Goal: Information Seeking & Learning: Find specific page/section

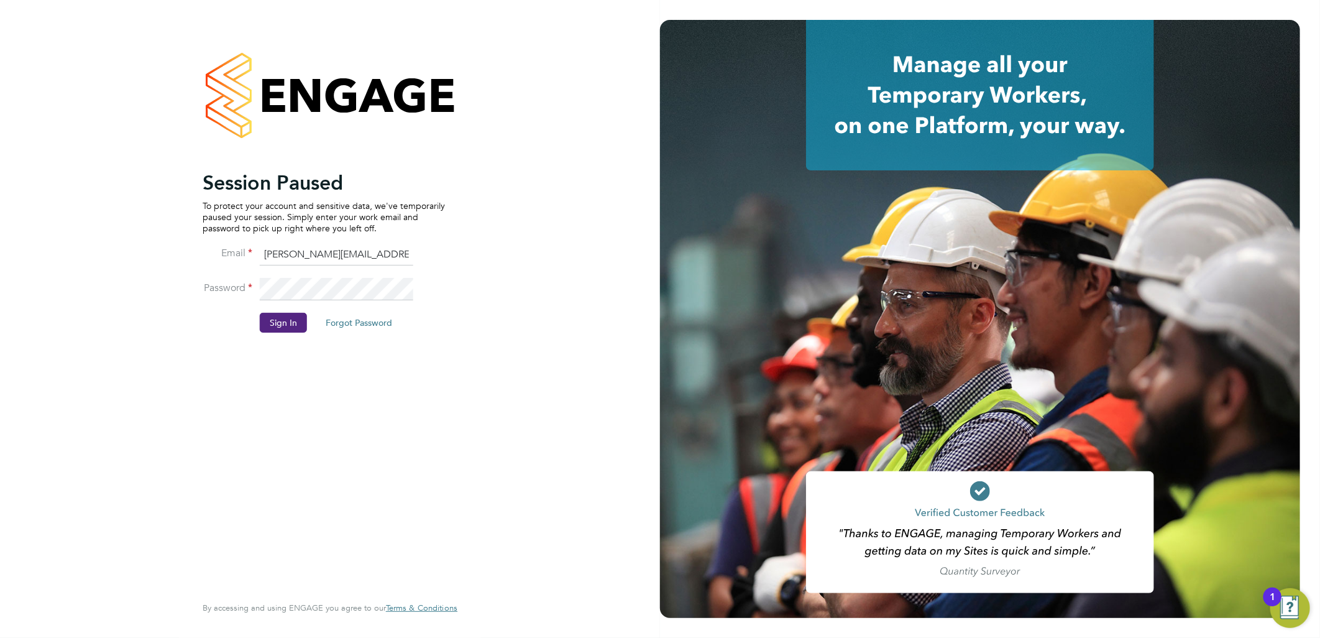
click at [282, 317] on button "Sign In" at bounding box center [283, 323] width 47 height 20
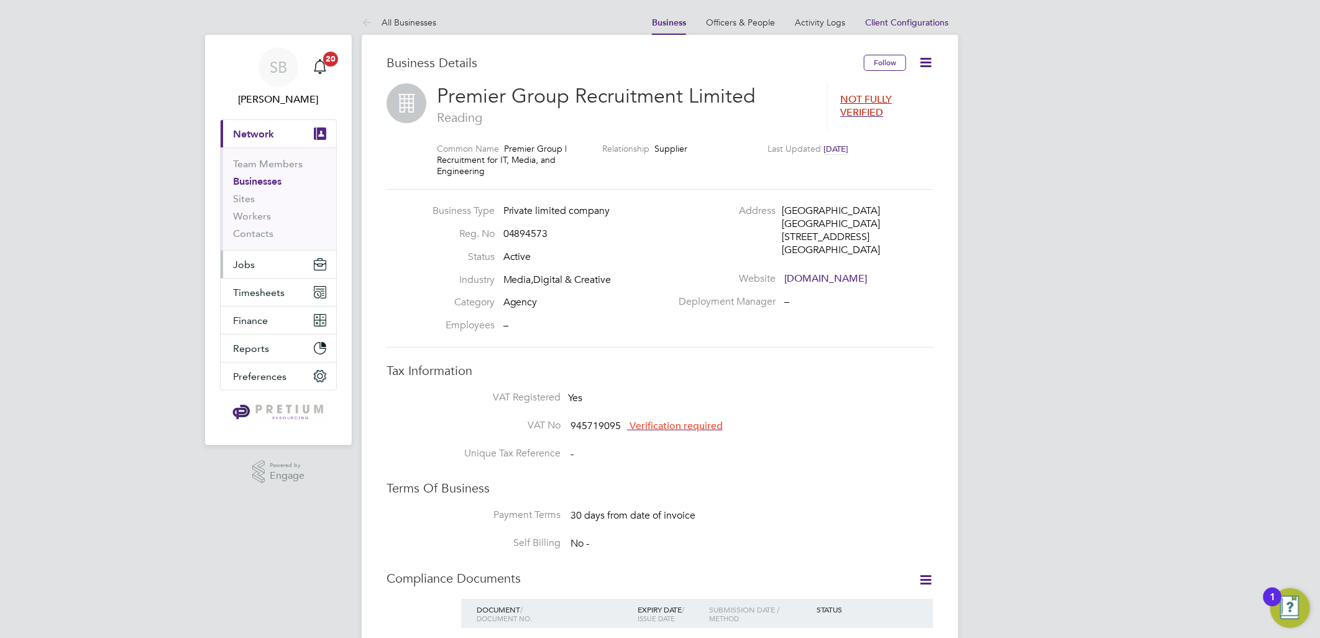
click at [246, 260] on span "Jobs" at bounding box center [244, 265] width 22 height 12
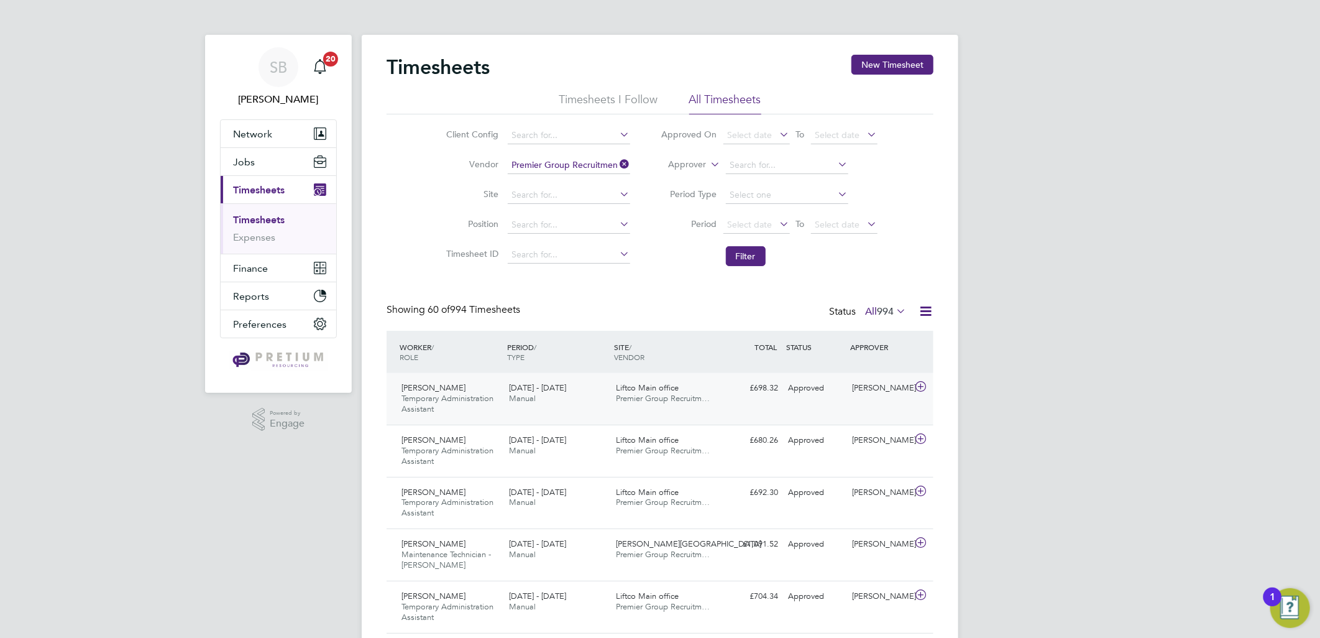
click at [625, 396] on span "Premier Group Recruitm…" at bounding box center [664, 398] width 94 height 11
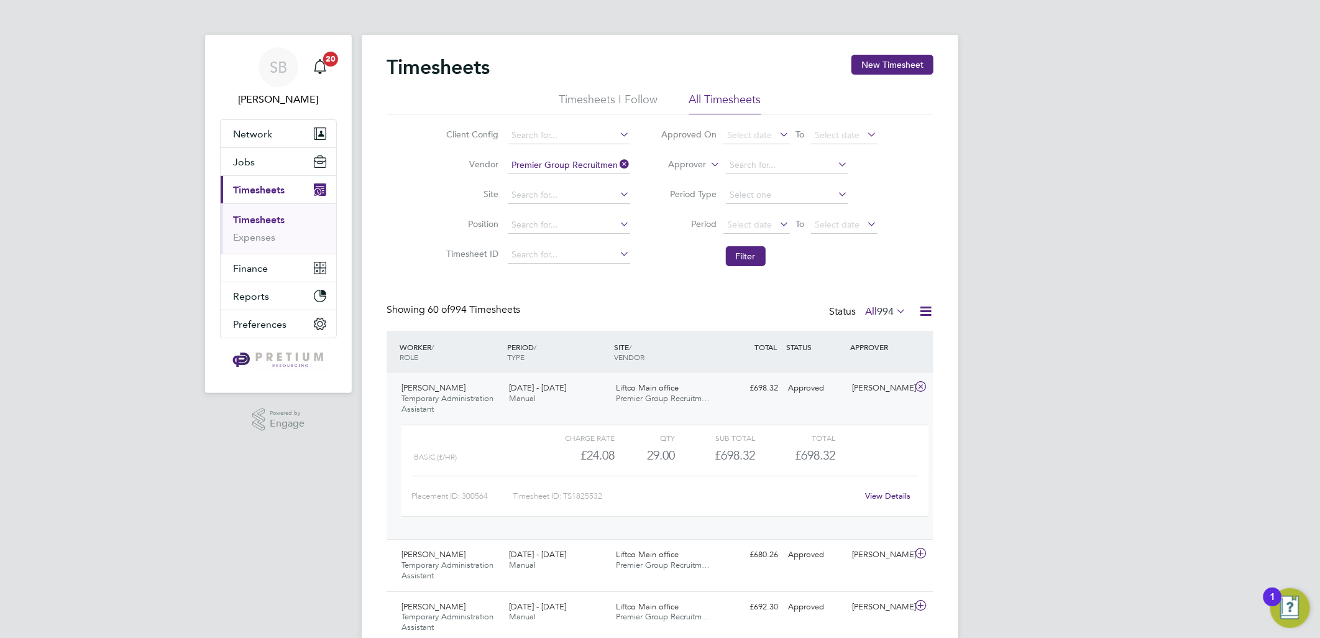
click at [880, 489] on div "View Details" at bounding box center [888, 496] width 61 height 20
click at [887, 493] on link "View Details" at bounding box center [888, 495] width 45 height 11
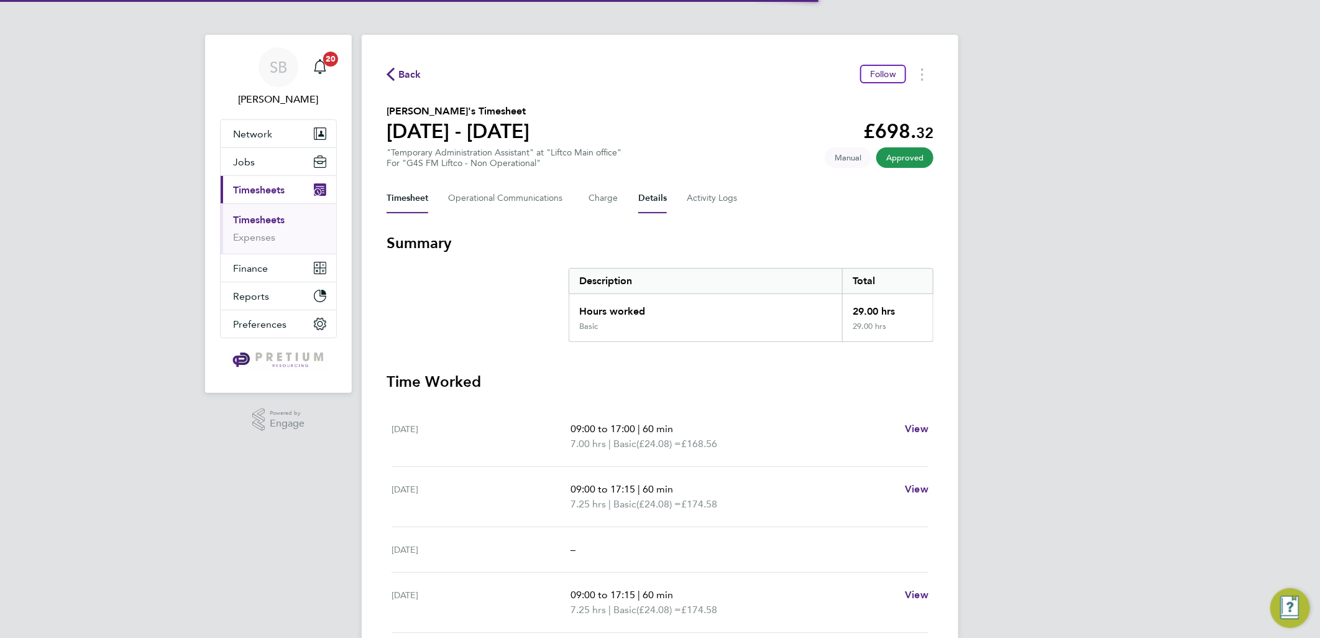
click at [640, 198] on button "Details" at bounding box center [652, 198] width 29 height 30
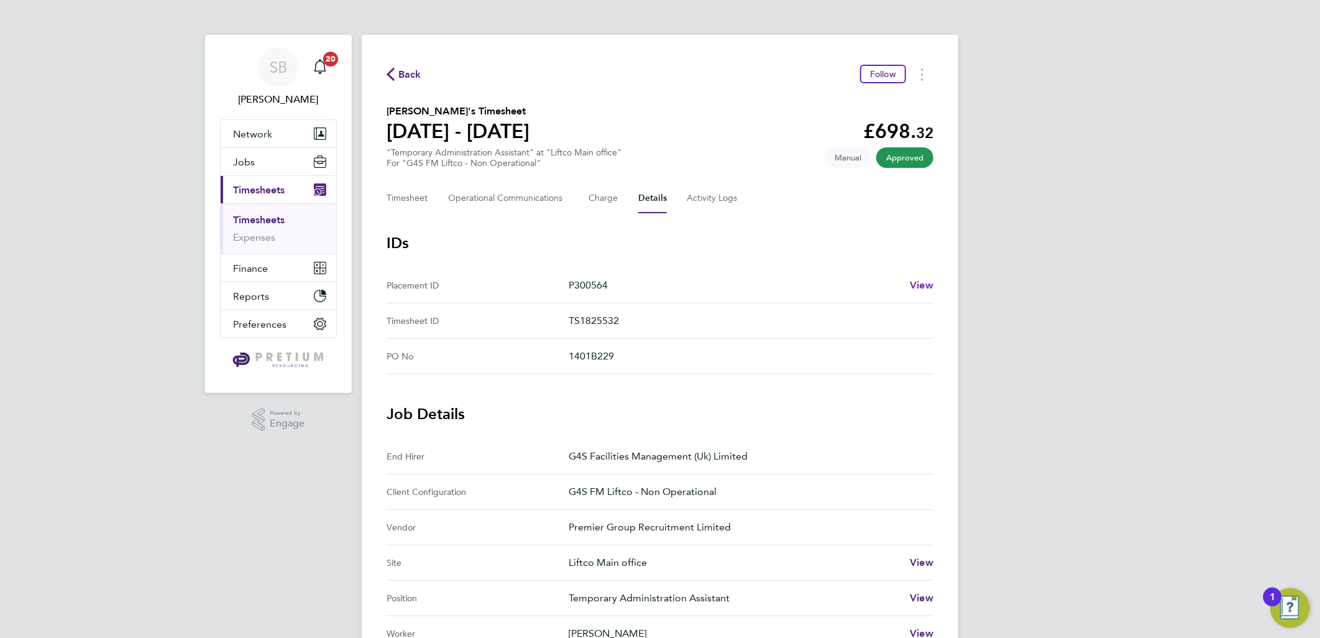
click at [920, 278] on link "View" at bounding box center [922, 285] width 24 height 15
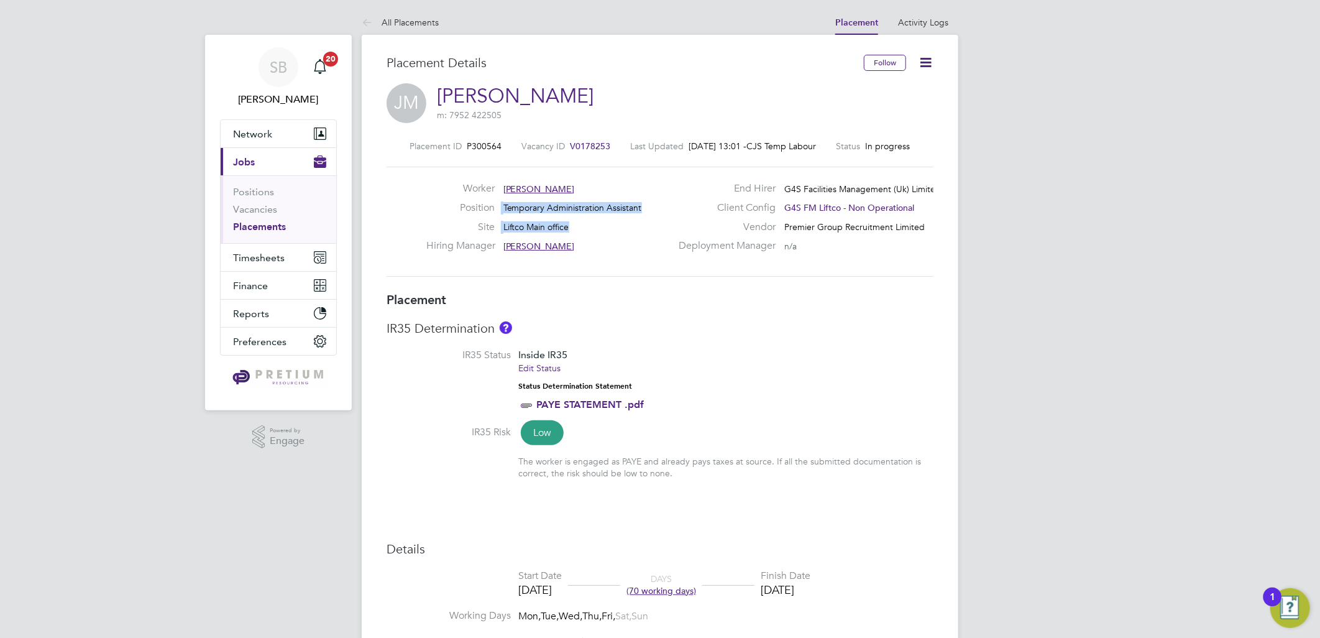
drag, startPoint x: 573, startPoint y: 231, endPoint x: 500, endPoint y: 218, distance: 74.0
click at [500, 218] on div "Worker [PERSON_NAME] Position Temporary Administration Assistant Site Liftco Ma…" at bounding box center [548, 220] width 245 height 76
copy div "Temporary Administration Assistant Site Liftco Main office"
drag, startPoint x: 545, startPoint y: 227, endPoint x: 571, endPoint y: 227, distance: 25.5
click at [547, 227] on span "Liftco Main office" at bounding box center [536, 226] width 66 height 11
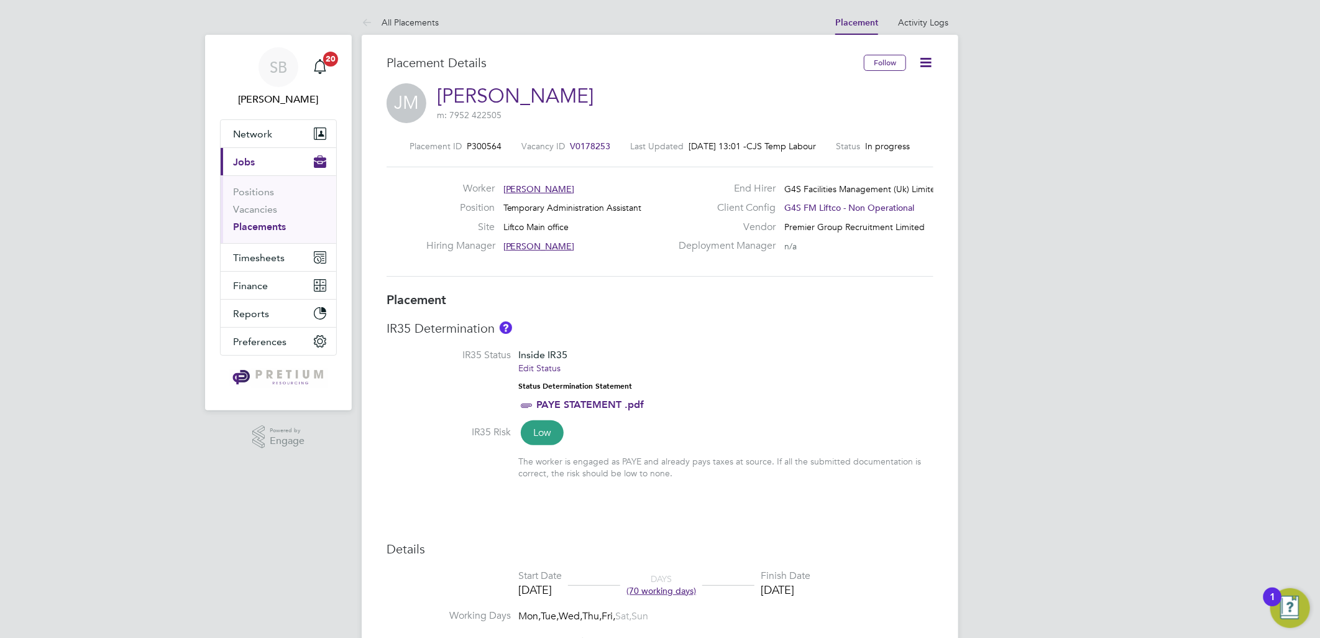
click at [572, 229] on div "Site Liftco Main office" at bounding box center [548, 230] width 245 height 19
drag, startPoint x: 589, startPoint y: 227, endPoint x: 492, endPoint y: 227, distance: 97.0
click at [504, 223] on div "Site Liftco Main office" at bounding box center [548, 230] width 245 height 19
copy span "Liftco Main office"
click at [273, 231] on link "Placements" at bounding box center [259, 227] width 53 height 12
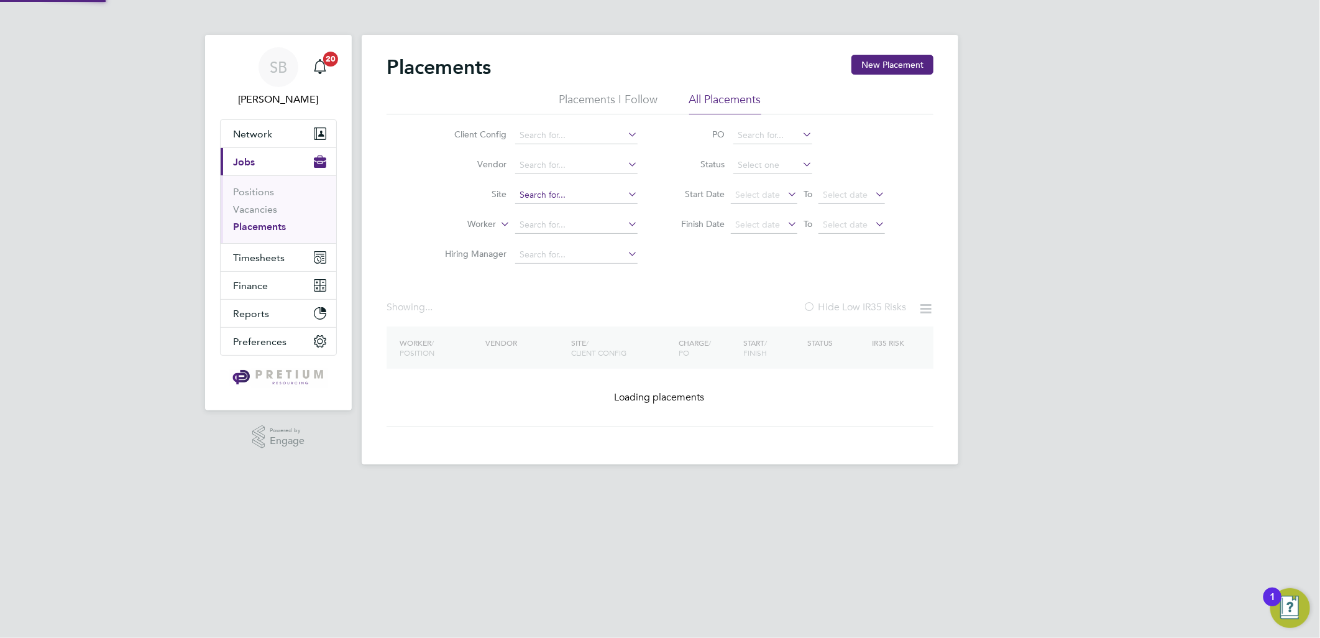
click at [532, 195] on input at bounding box center [576, 194] width 122 height 17
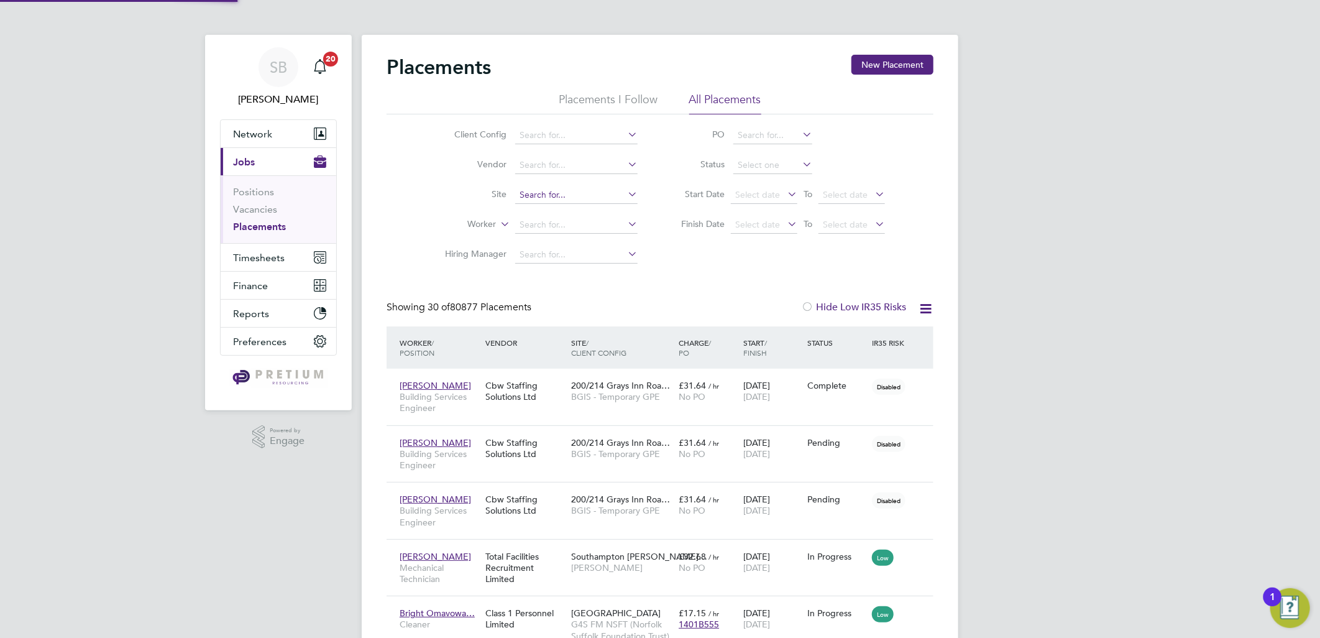
paste input "Liftco Main office"
type input "Liftco Main office"
click at [568, 212] on b "office" at bounding box center [580, 212] width 24 height 11
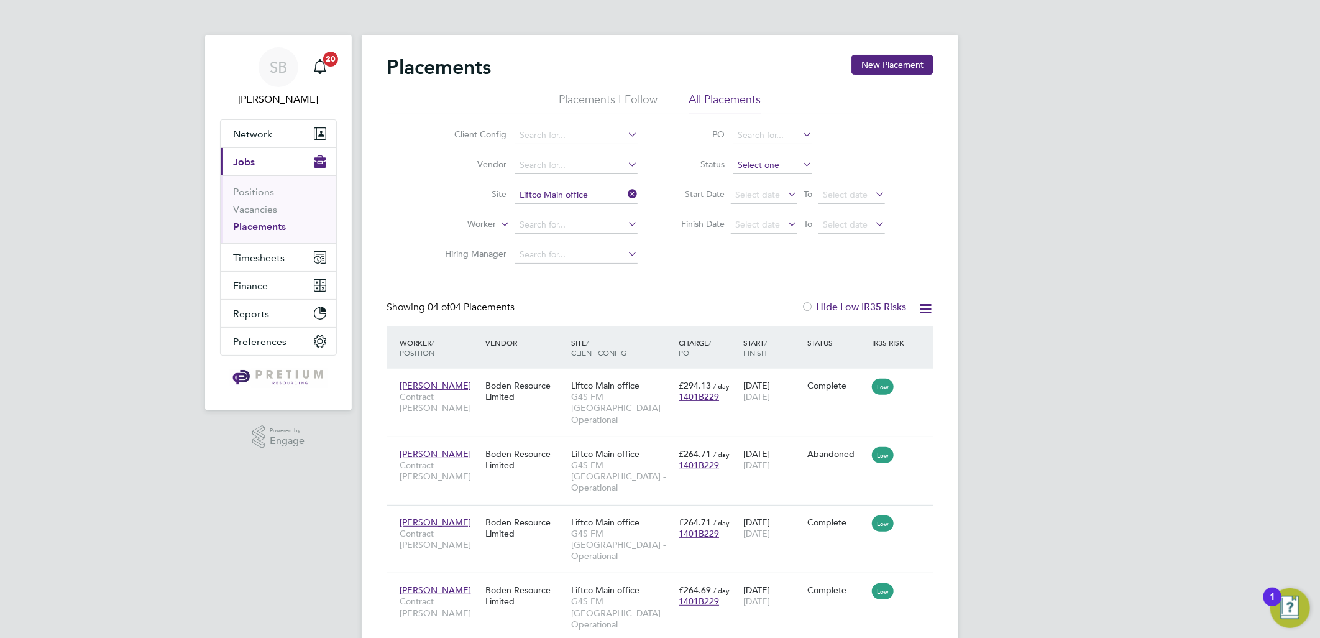
click at [746, 169] on input at bounding box center [772, 165] width 79 height 17
click at [746, 188] on li "Active" at bounding box center [773, 182] width 80 height 16
type input "Active"
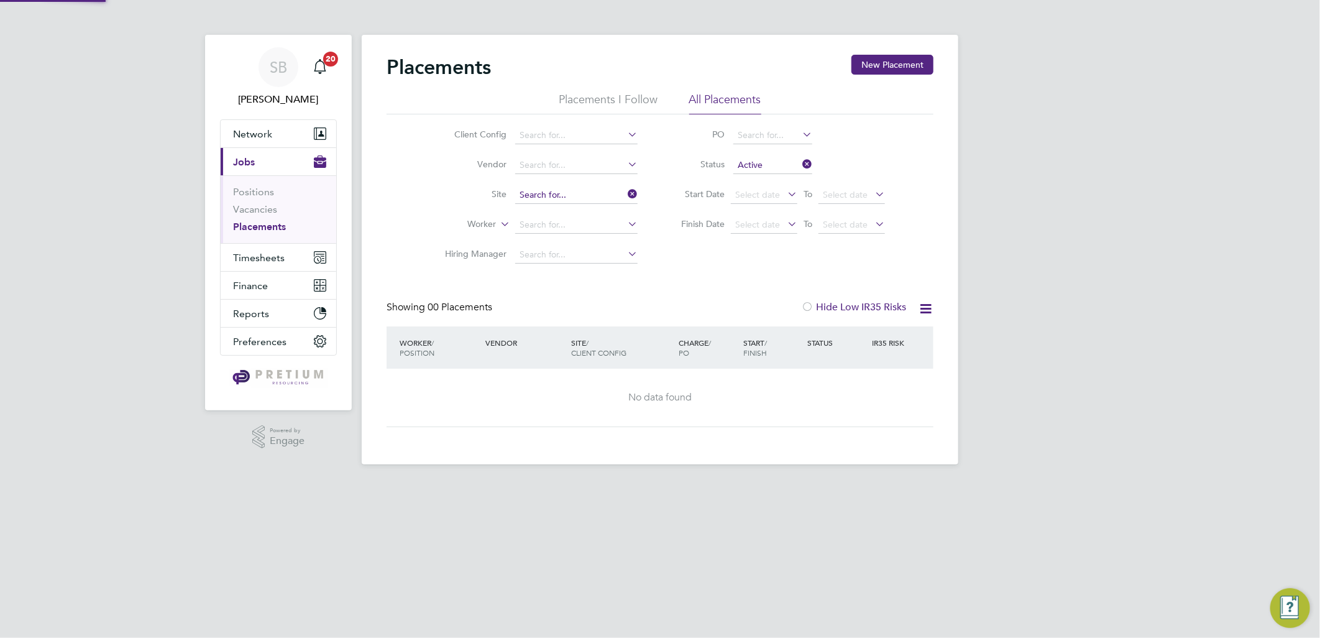
click at [582, 190] on input at bounding box center [576, 194] width 122 height 17
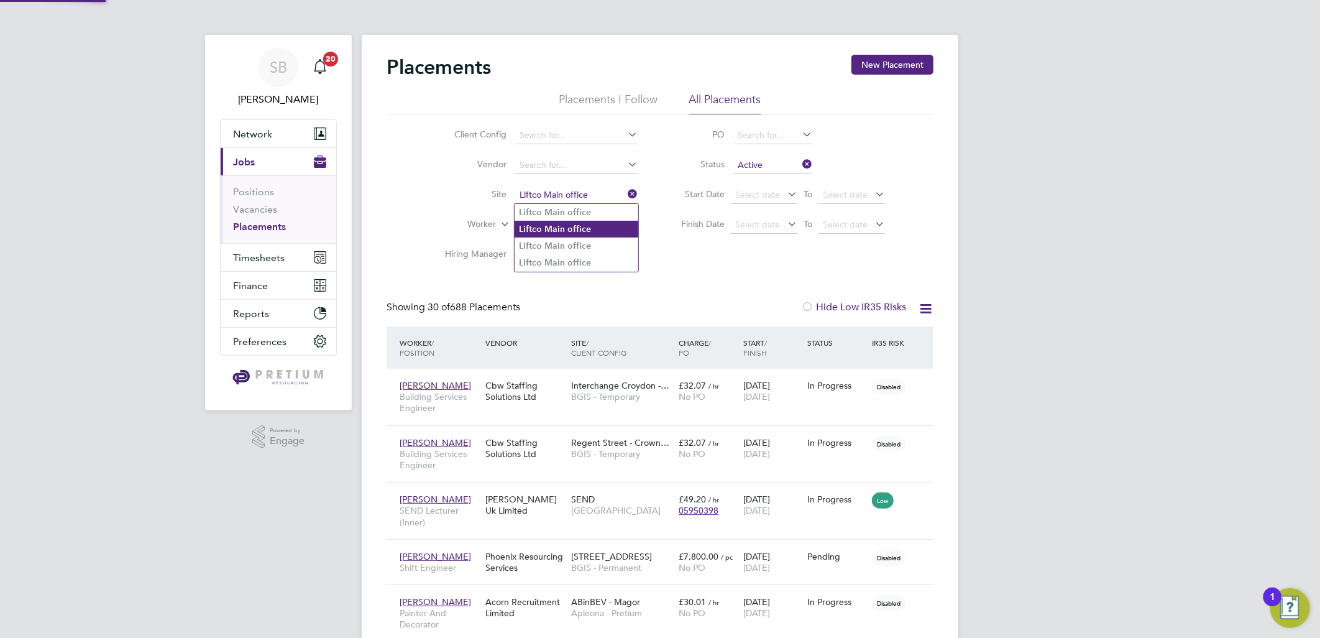
type input "Liftco Main office"
click at [551, 224] on b "Main" at bounding box center [555, 229] width 21 height 11
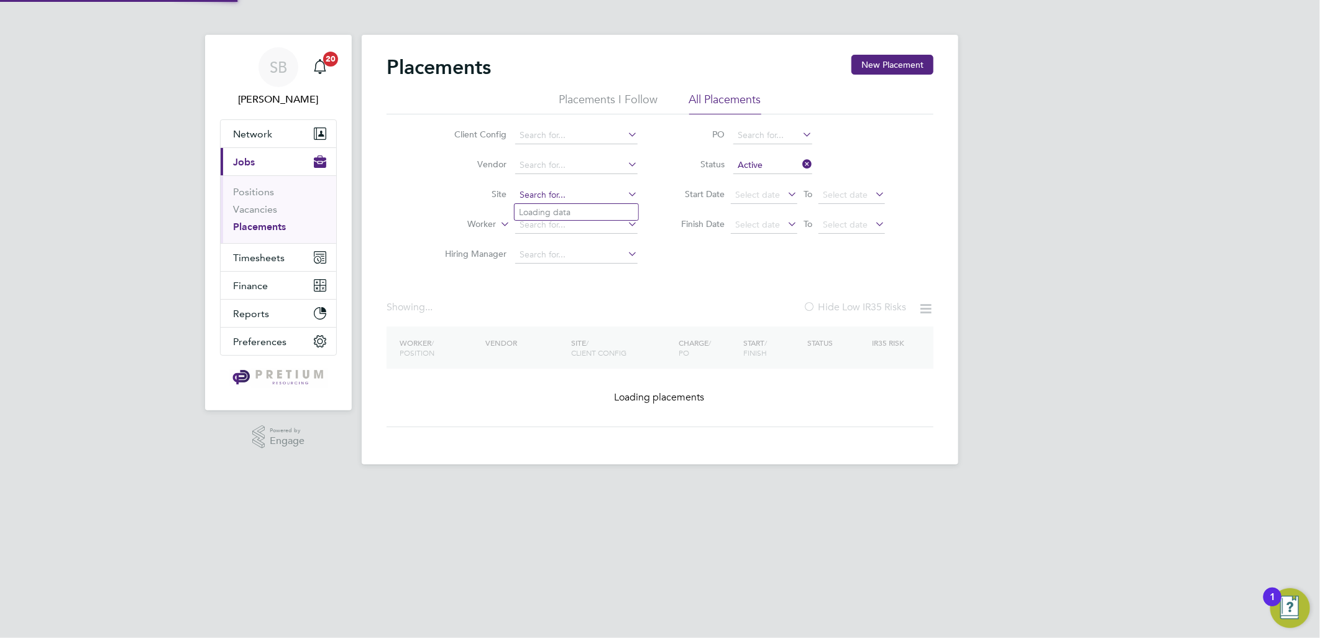
click at [574, 199] on input at bounding box center [576, 194] width 122 height 17
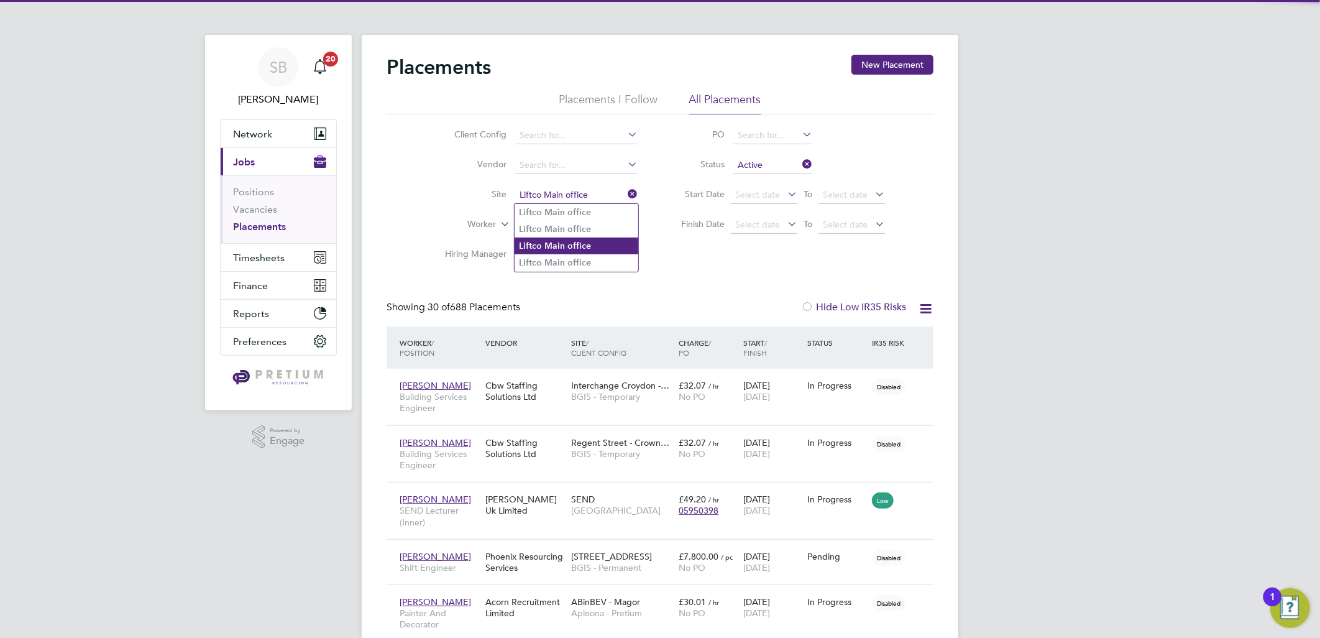
type input "Liftco Main office"
click at [557, 241] on b "Main" at bounding box center [555, 246] width 21 height 11
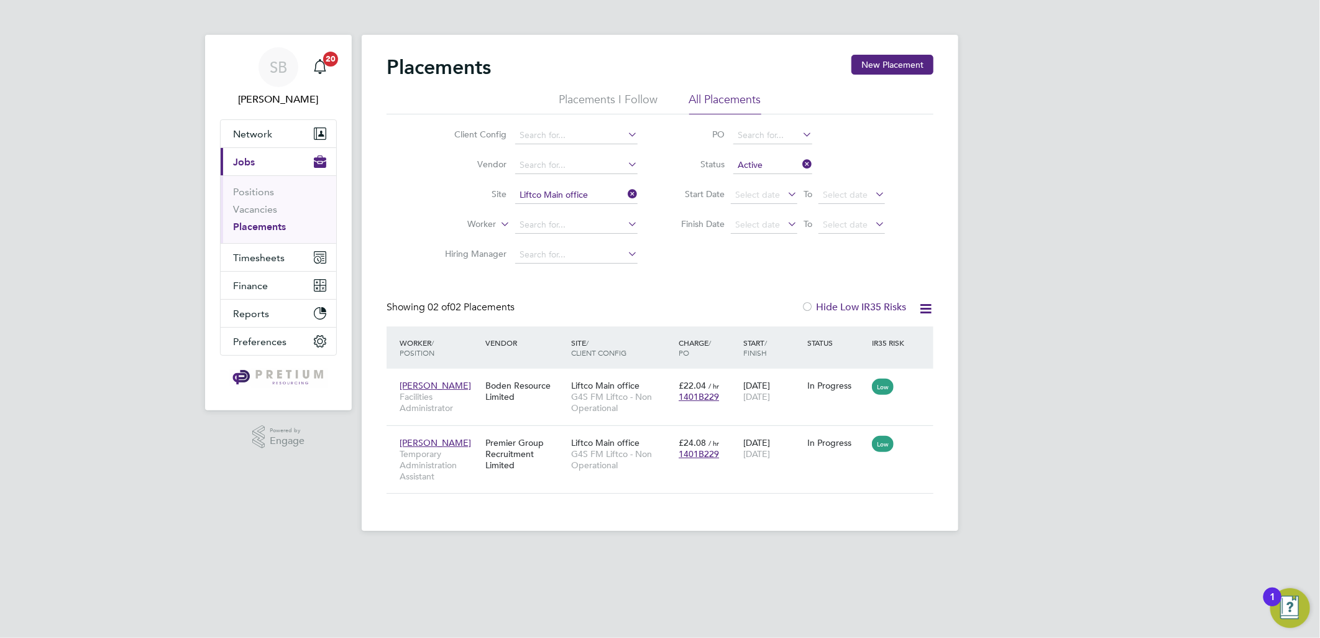
click at [927, 305] on icon at bounding box center [926, 309] width 16 height 16
click at [859, 339] on li "Download Placements Report" at bounding box center [864, 337] width 132 height 17
click at [262, 257] on span "Timesheets" at bounding box center [259, 258] width 52 height 12
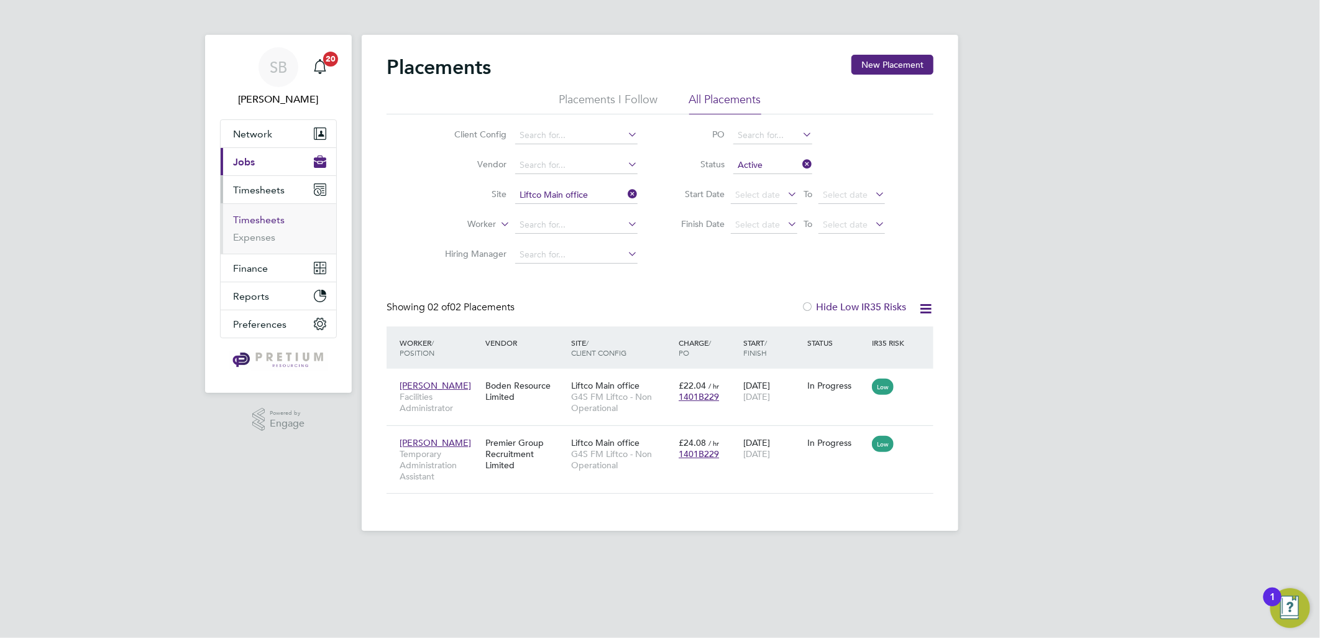
drag, startPoint x: 256, startPoint y: 225, endPoint x: 350, endPoint y: 201, distance: 96.8
click at [256, 225] on link "Timesheets" at bounding box center [259, 220] width 52 height 12
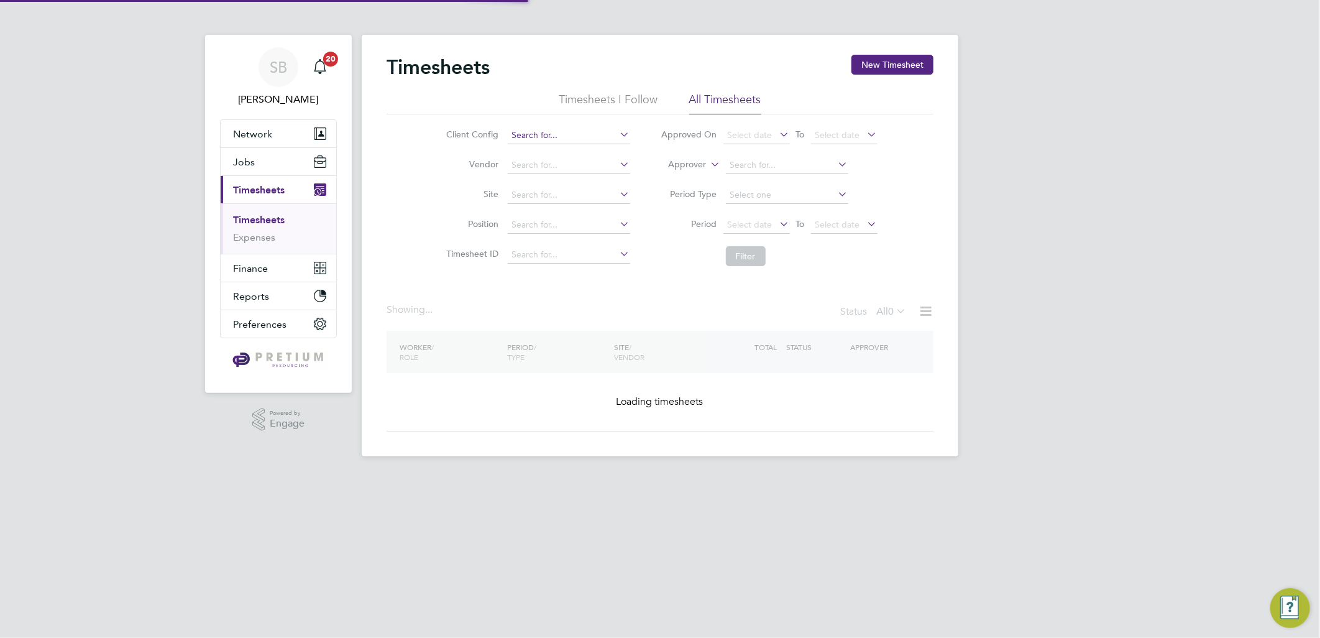
click at [567, 134] on input at bounding box center [569, 135] width 122 height 17
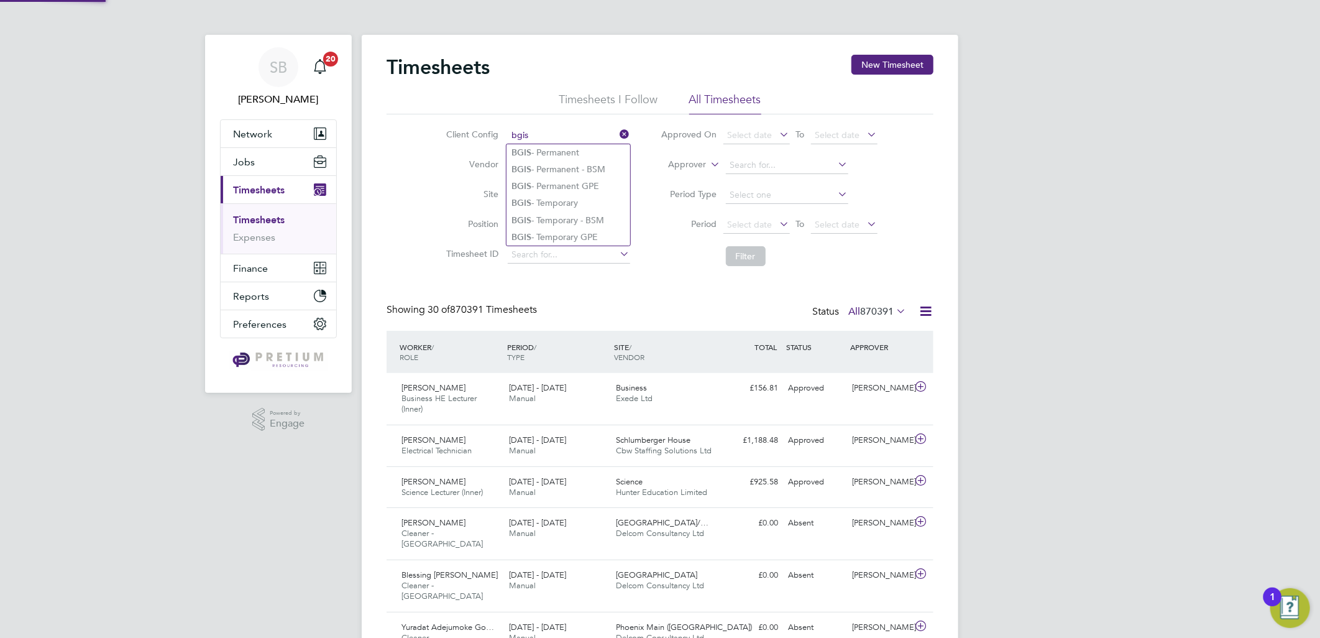
click at [549, 145] on li "BGIS - Permanent" at bounding box center [569, 152] width 124 height 17
type input "BGIS - Permanent"
click at [743, 257] on button "Filter" at bounding box center [746, 256] width 40 height 20
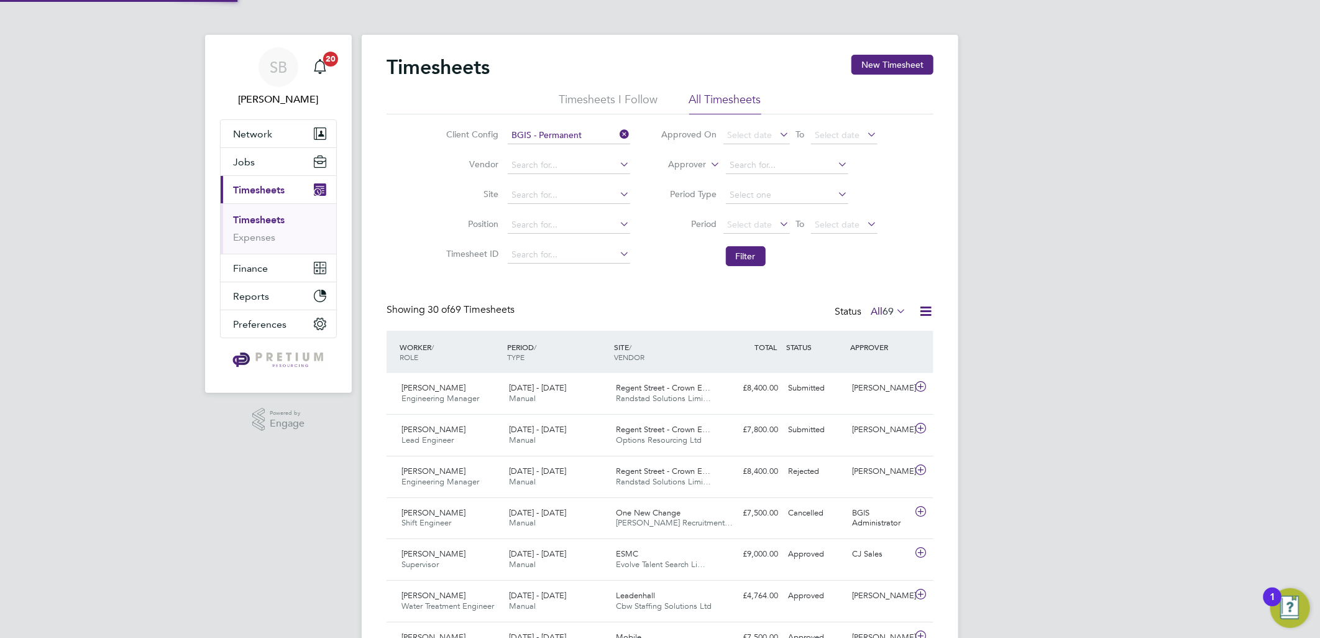
click at [874, 308] on label "All 69" at bounding box center [888, 311] width 35 height 12
click at [872, 362] on li "Submitted" at bounding box center [881, 367] width 57 height 17
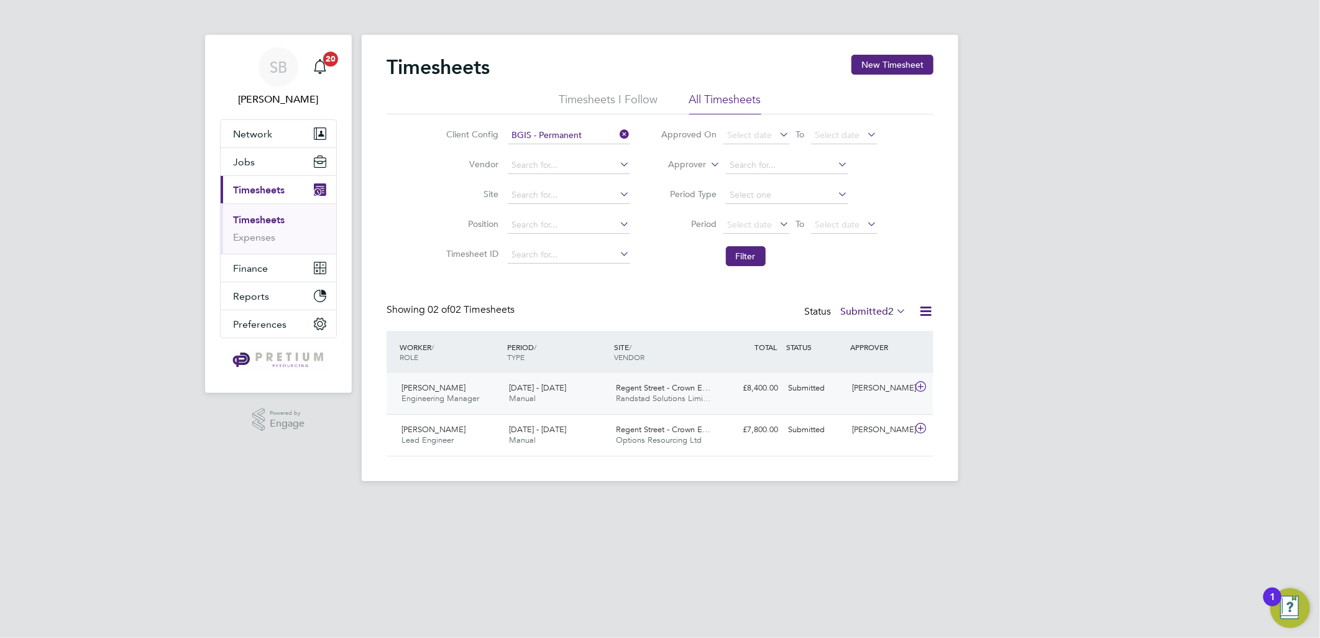
click at [699, 396] on span "Randstad Solutions Limi…" at bounding box center [664, 398] width 95 height 11
